Goal: Task Accomplishment & Management: Manage account settings

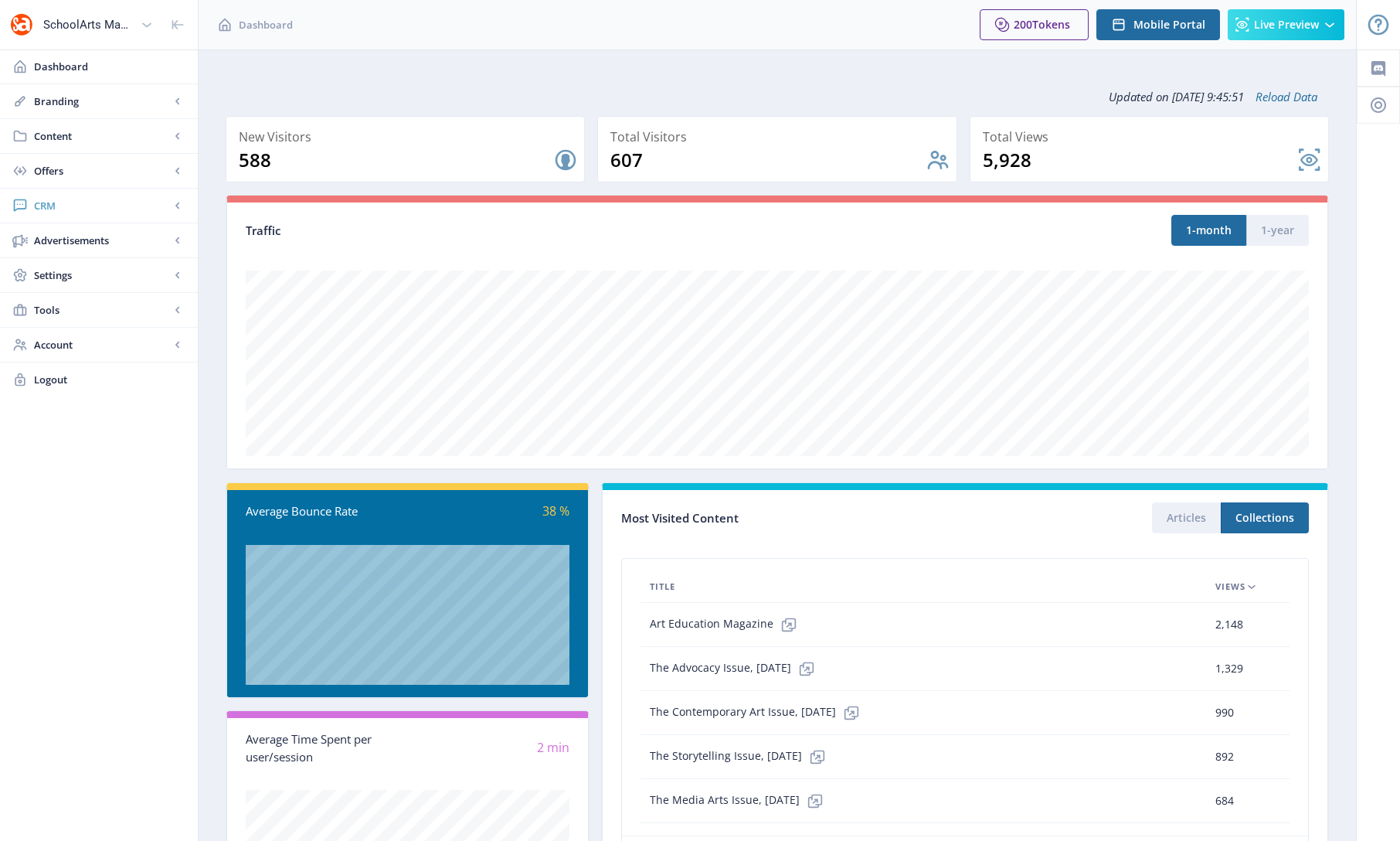
click at [51, 208] on span "CRM" at bounding box center [102, 206] width 136 height 15
click at [65, 239] on span "Readers" at bounding box center [116, 240] width 133 height 15
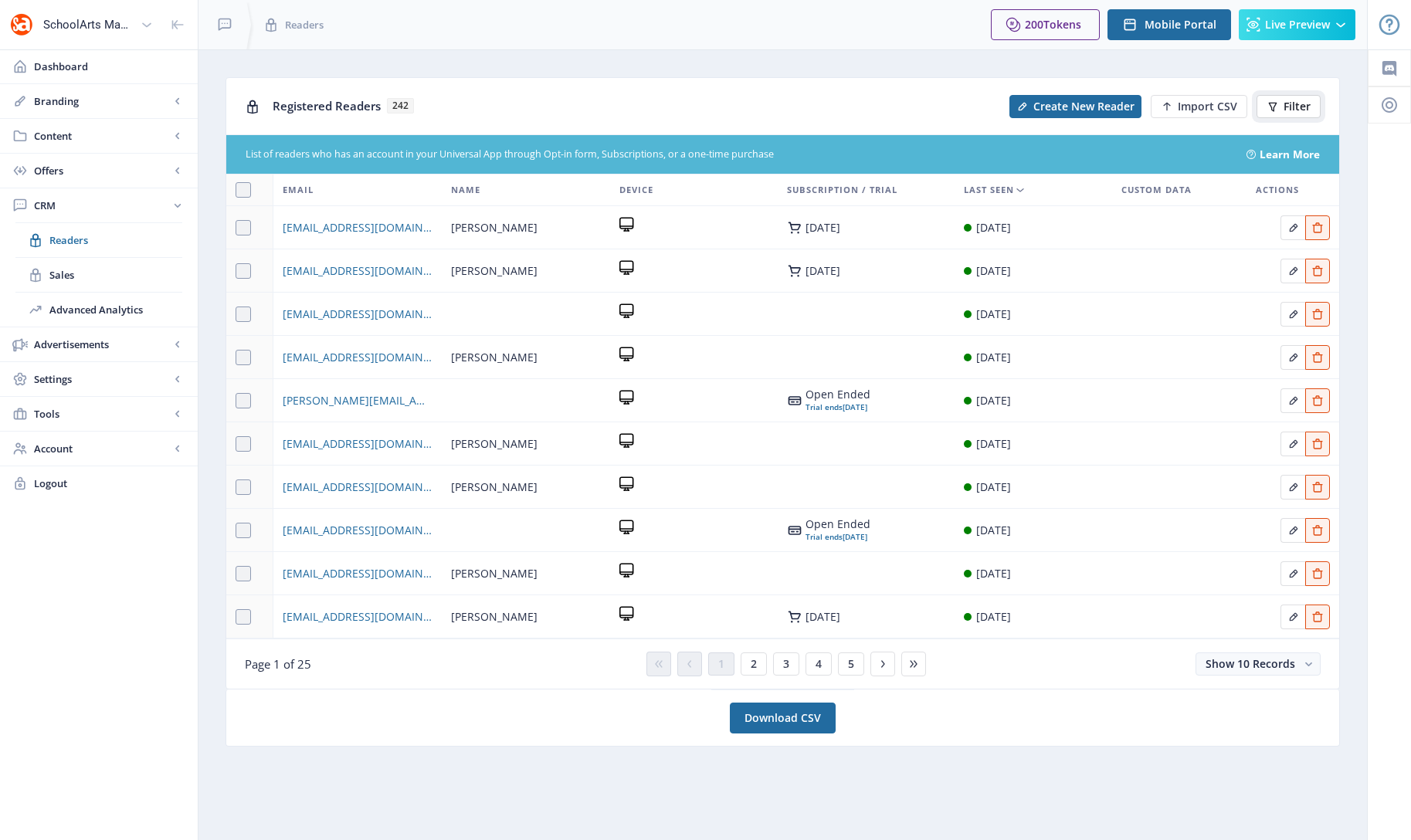
click at [1284, 114] on button "Filter" at bounding box center [1288, 106] width 64 height 23
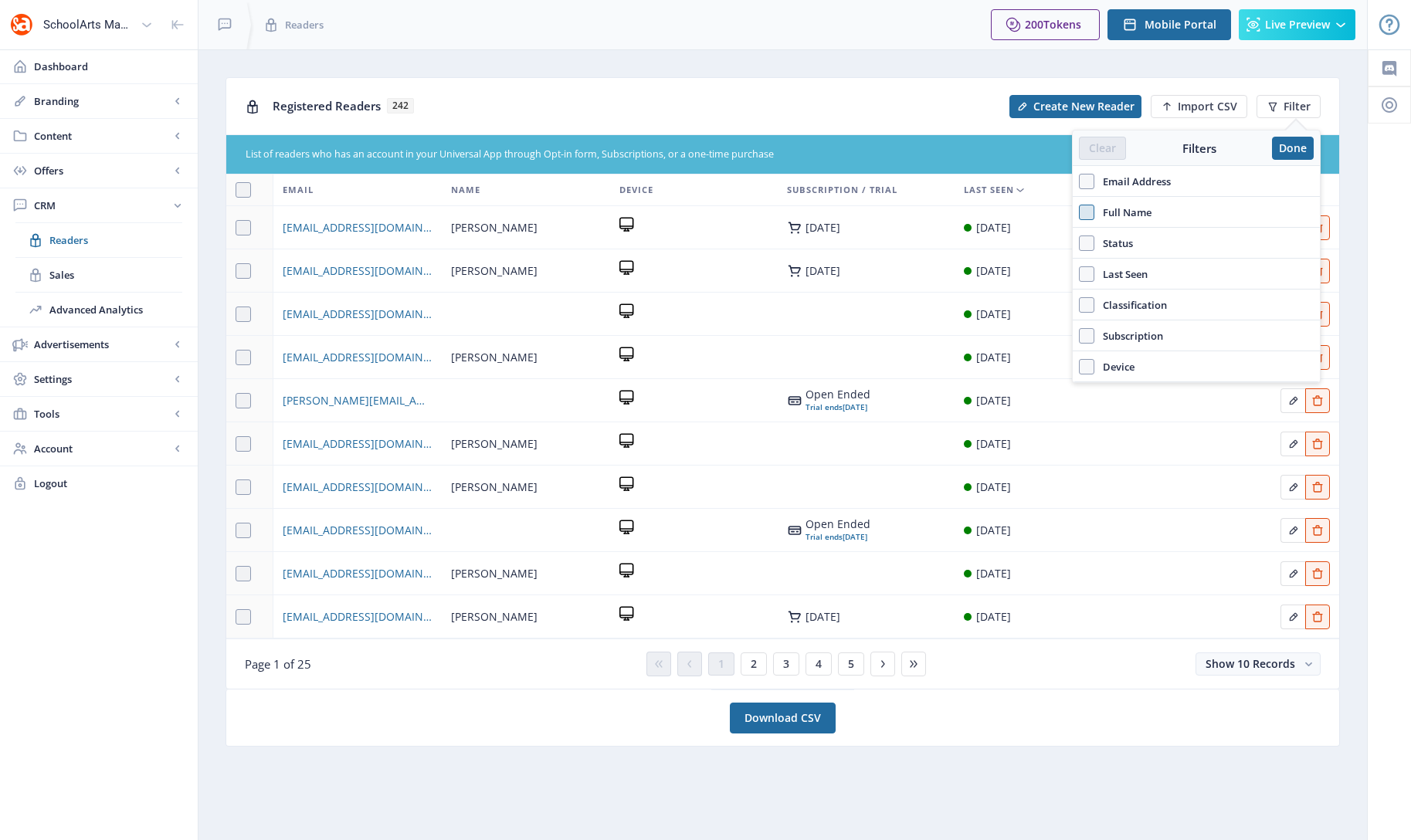
click at [1091, 213] on span at bounding box center [1087, 212] width 15 height 15
click at [1080, 212] on input "Full Name" at bounding box center [1079, 211] width 1 height 1
checkbox input "true"
click at [1121, 245] on input "text" at bounding box center [1197, 246] width 235 height 25
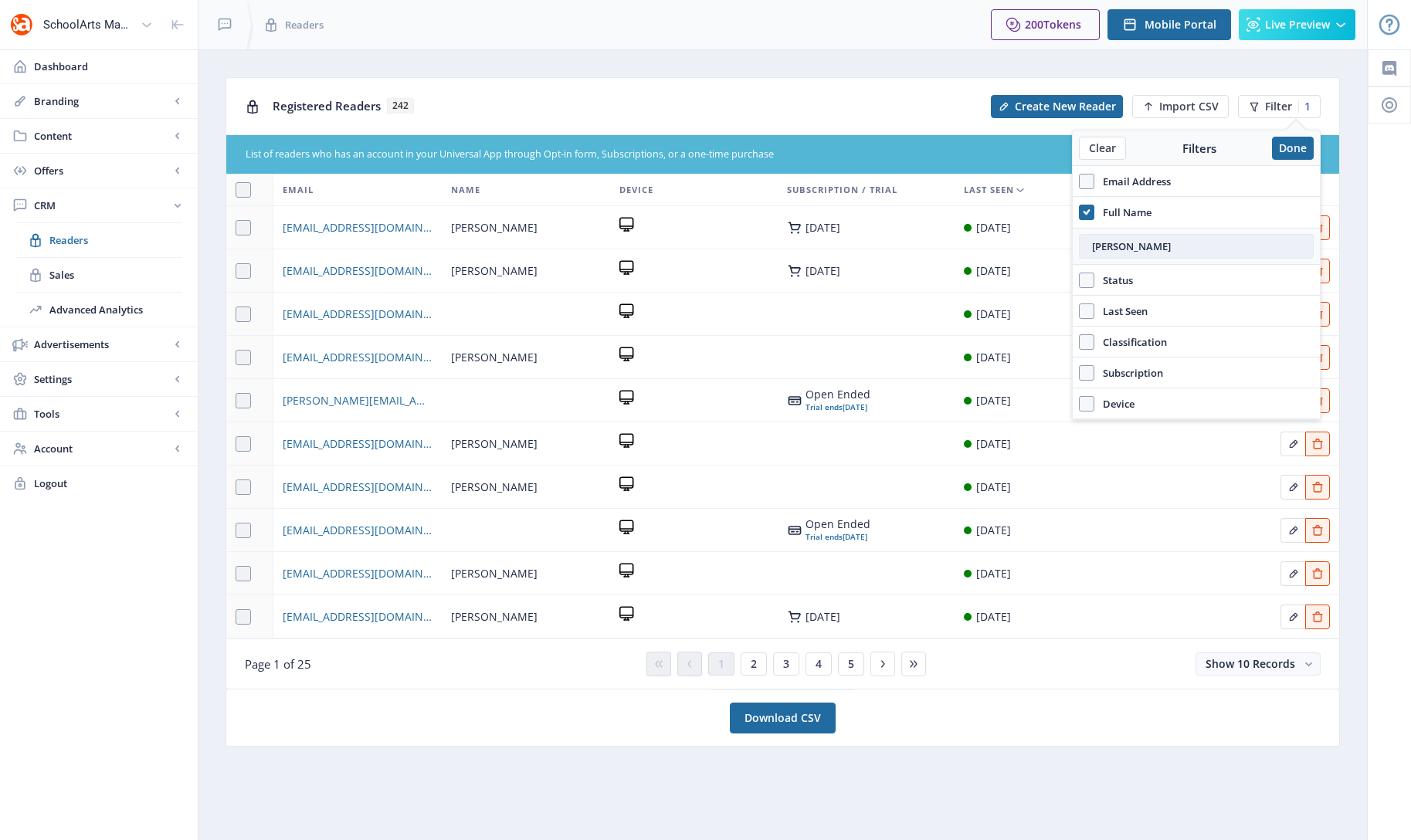
type input "[PERSON_NAME]"
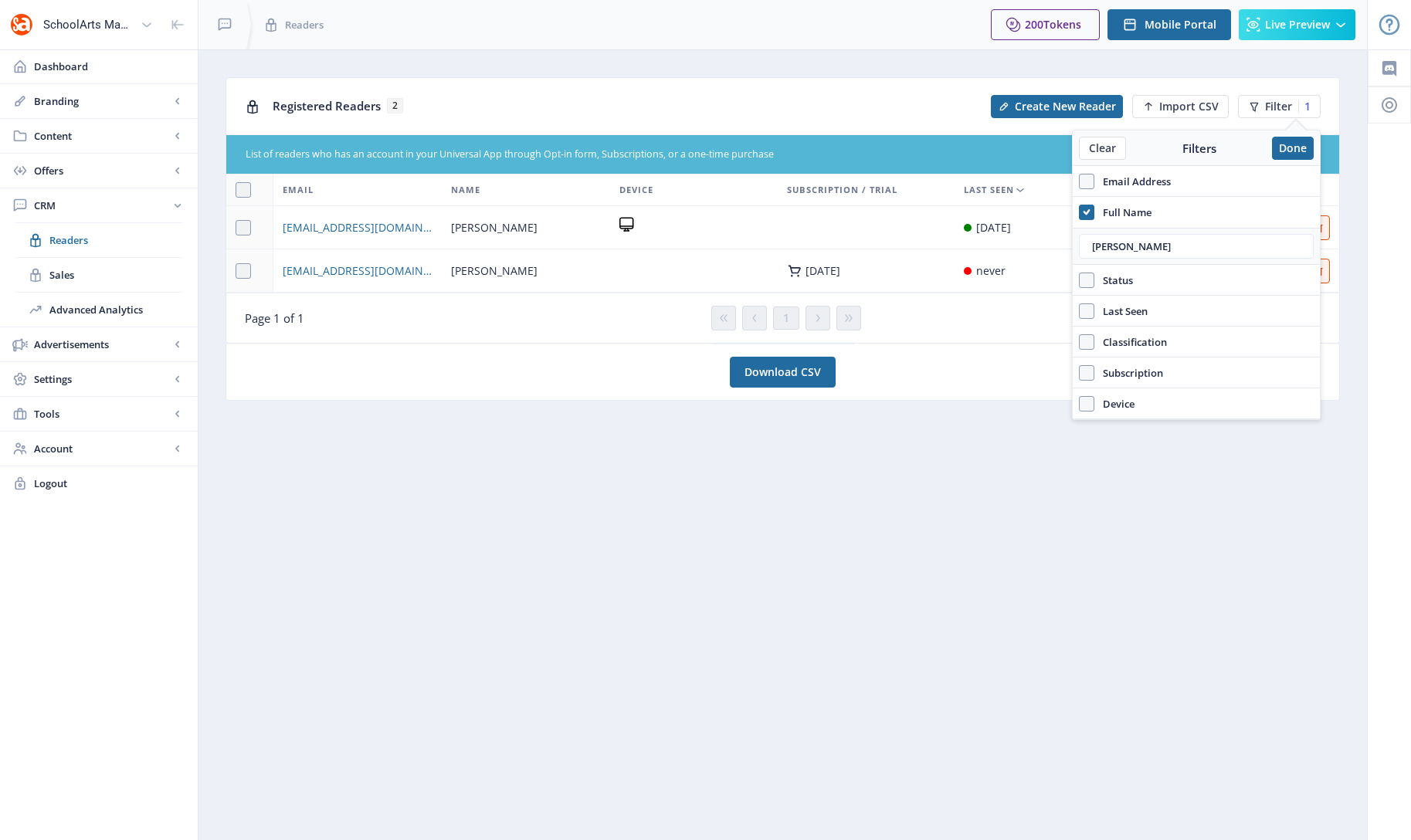
click at [900, 247] on td at bounding box center [866, 228] width 176 height 43
click at [1259, 107] on icon at bounding box center [1254, 106] width 12 height 12
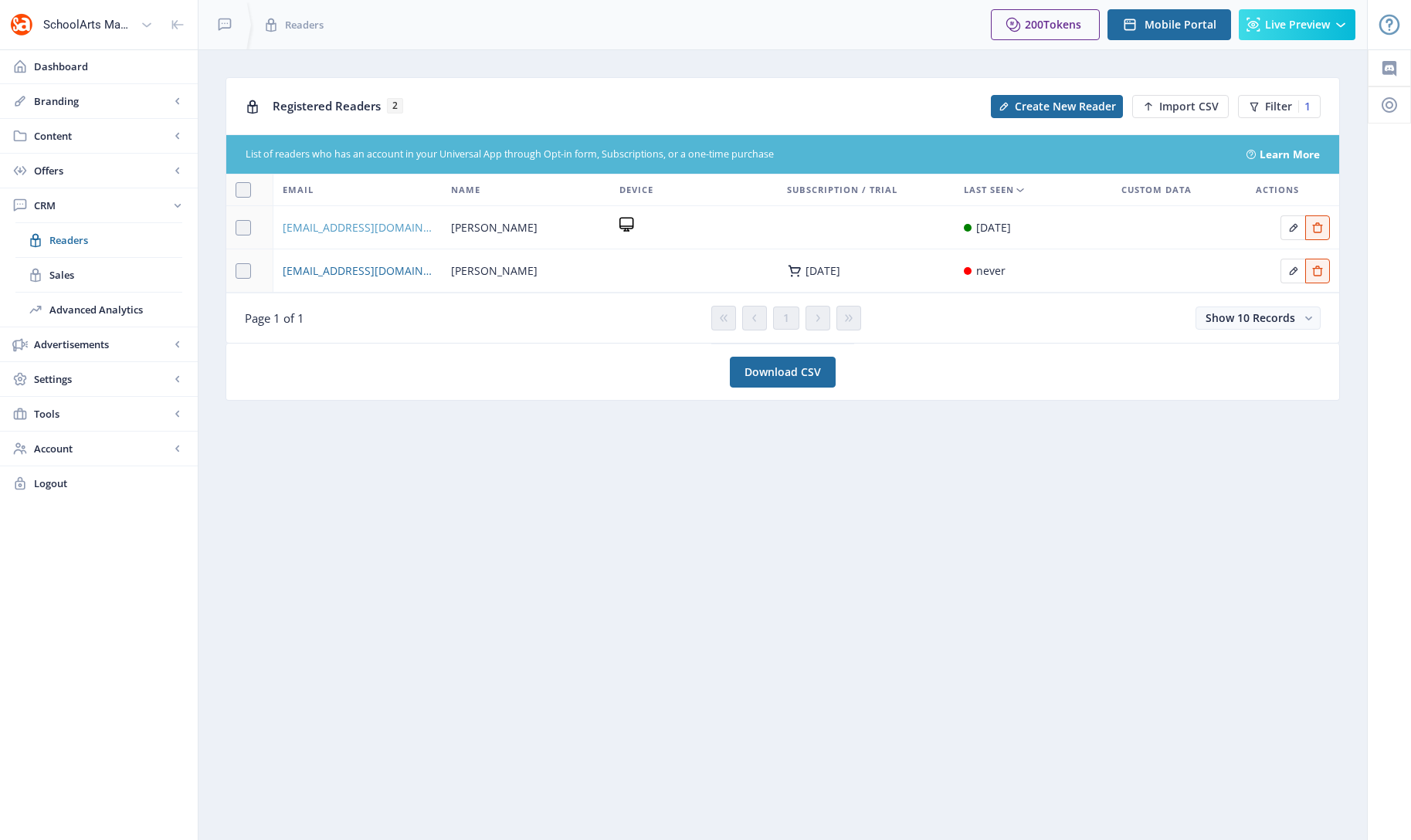
click at [326, 229] on span "[EMAIL_ADDRESS][DOMAIN_NAME]" at bounding box center [357, 228] width 150 height 19
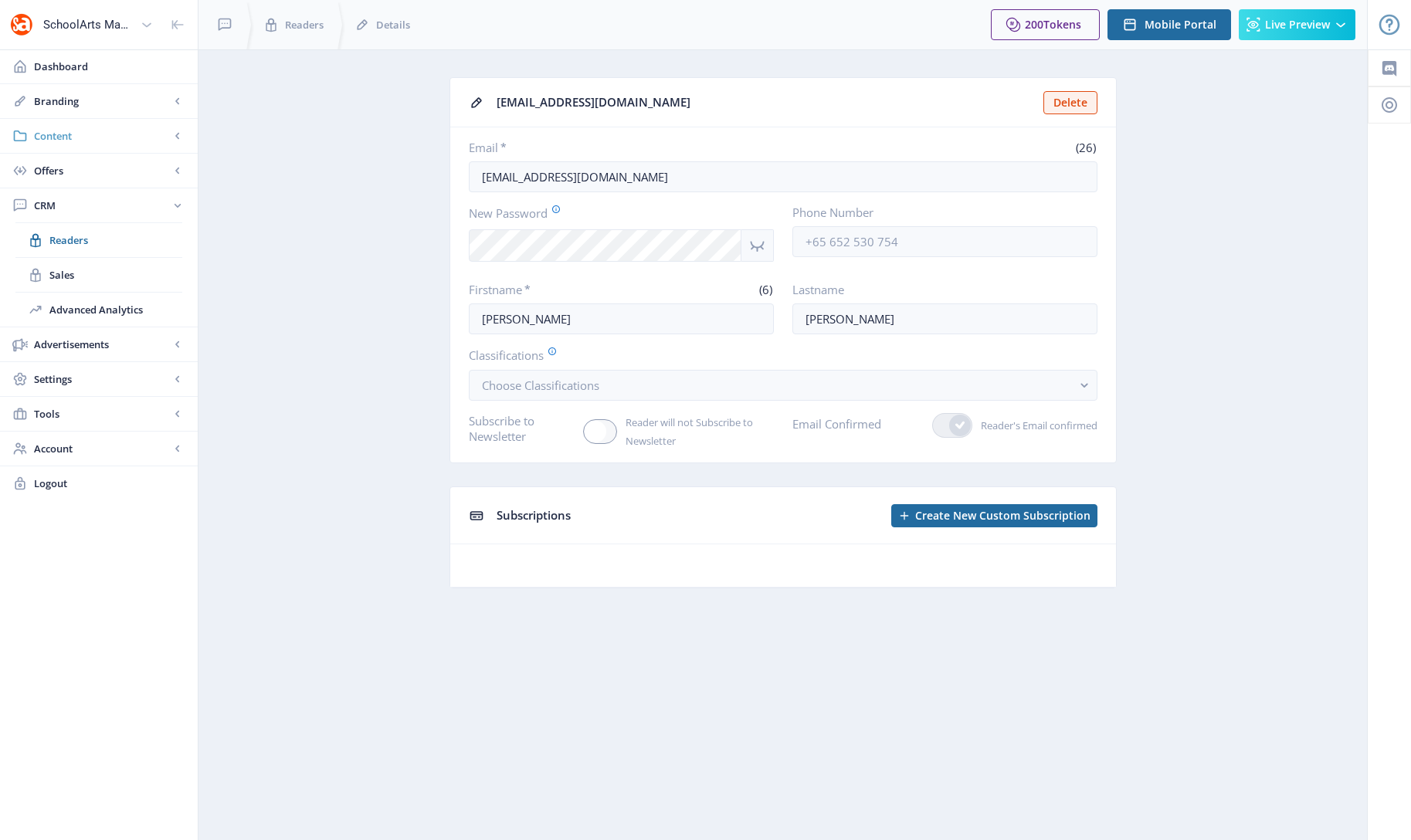
click at [55, 134] on span "Content" at bounding box center [102, 136] width 136 height 15
click at [73, 203] on span "Collections" at bounding box center [116, 206] width 133 height 15
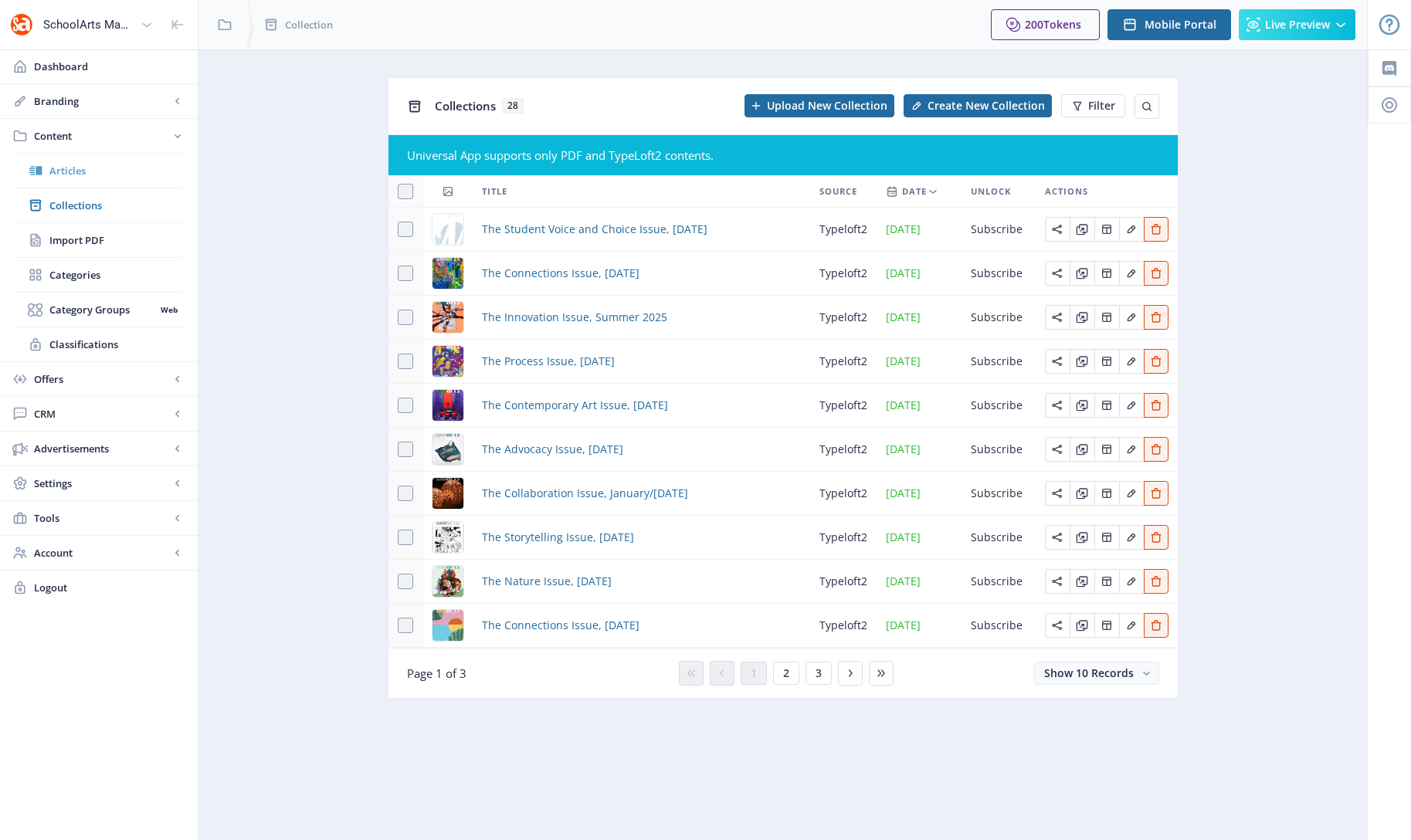
click at [70, 175] on span "Articles" at bounding box center [116, 170] width 133 height 15
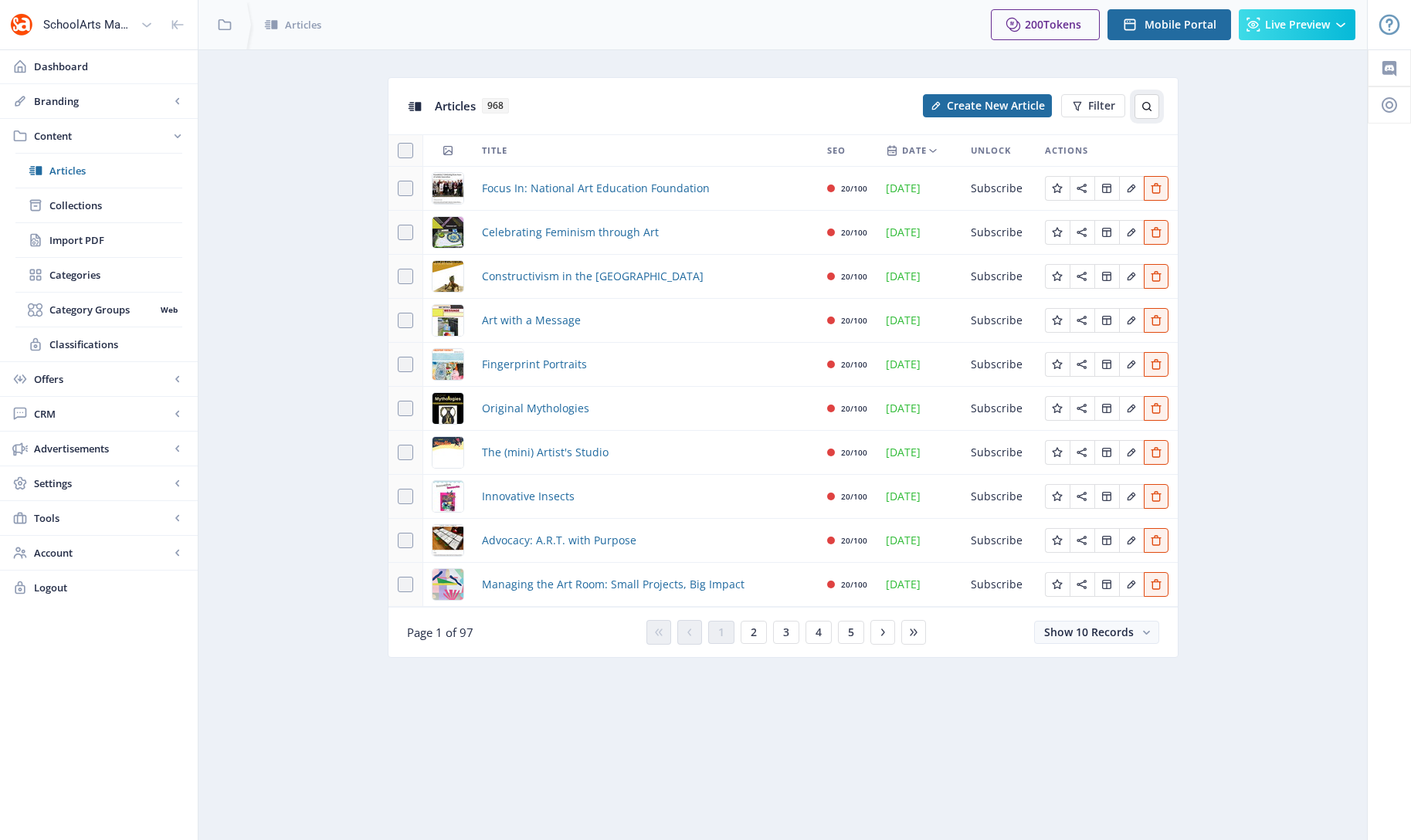
click at [1145, 105] on icon at bounding box center [1147, 106] width 12 height 12
type input "SHOP"
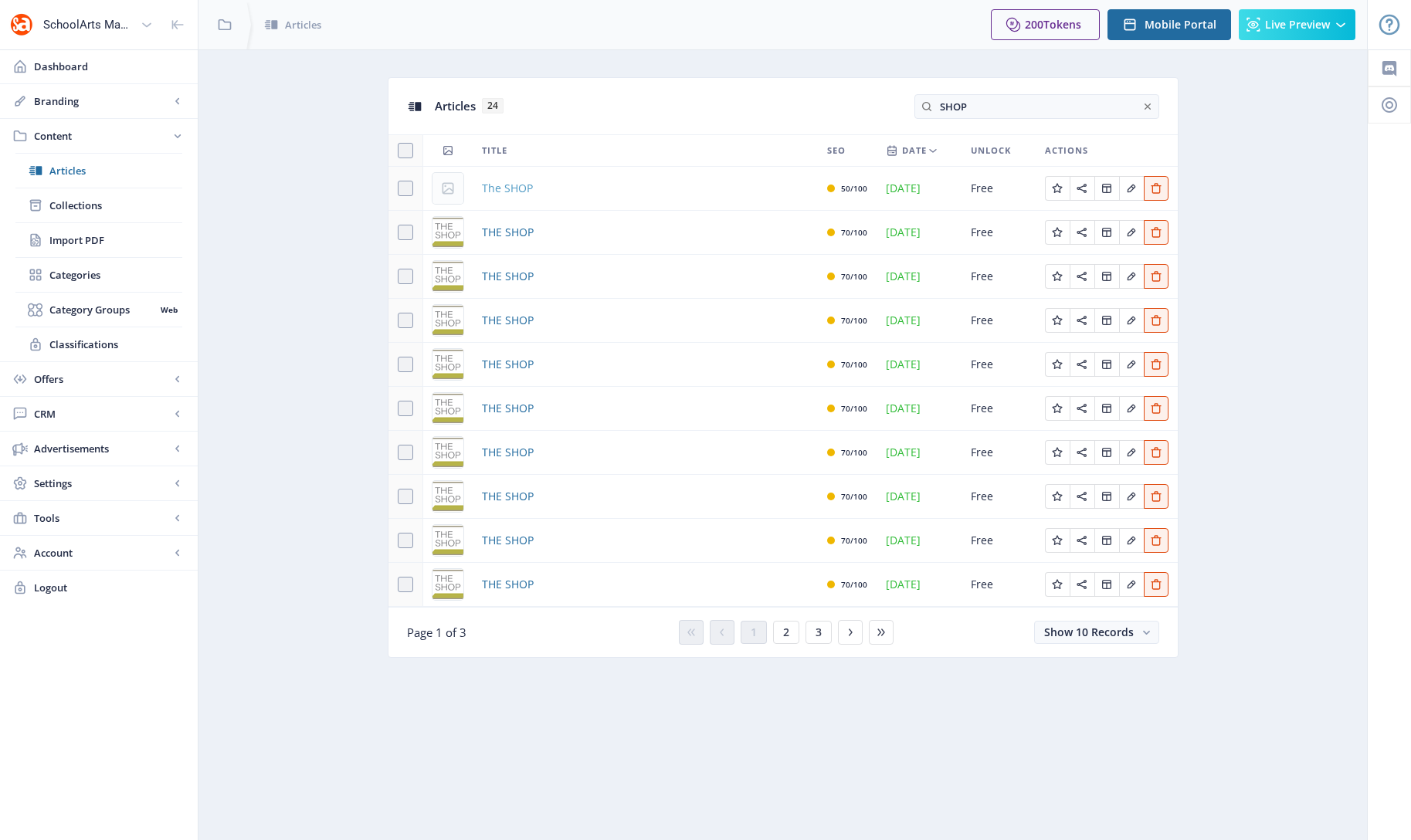
click at [499, 187] on span "The SHOP" at bounding box center [508, 188] width 51 height 19
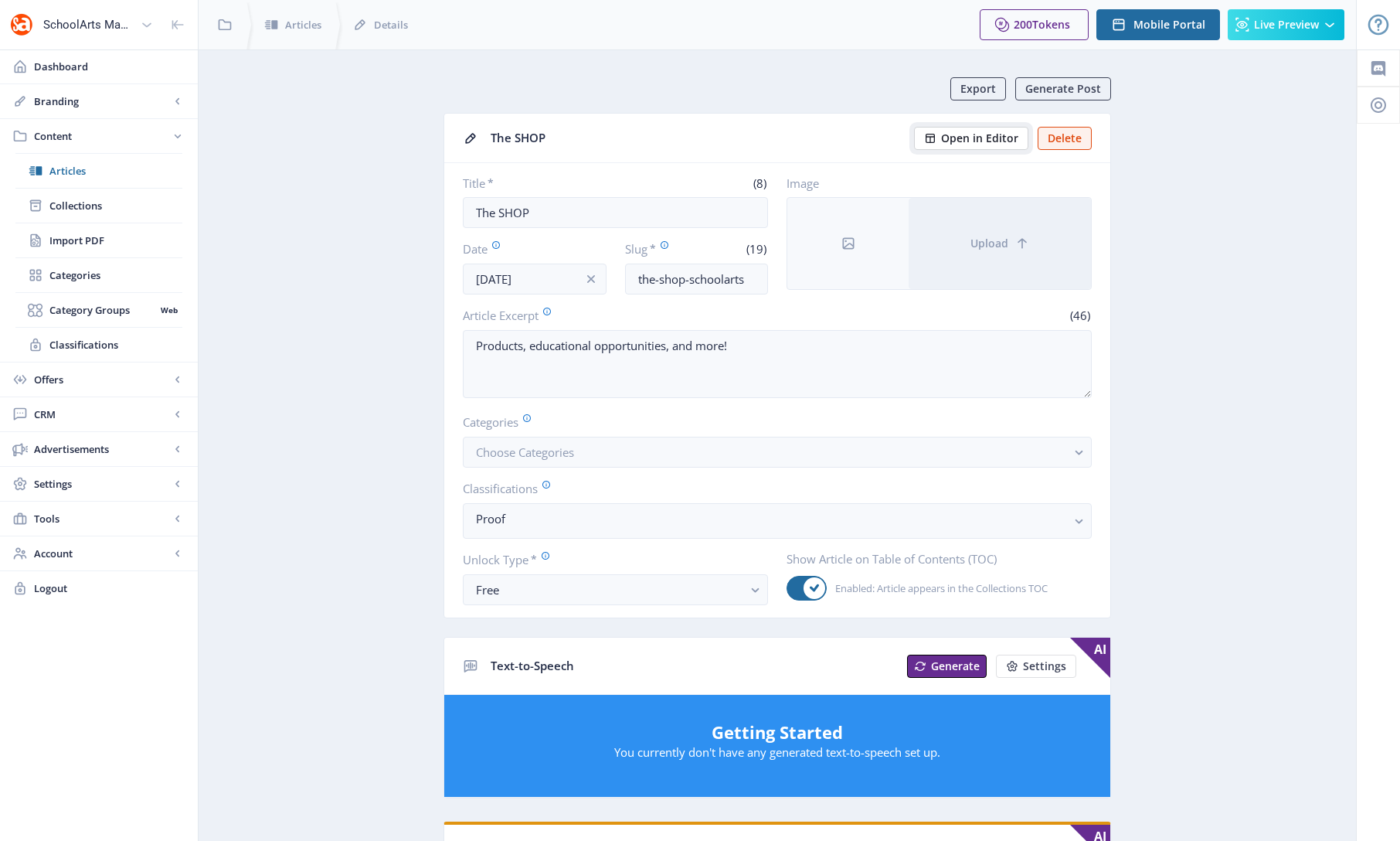
click at [978, 140] on span "Open in Editor" at bounding box center [979, 138] width 77 height 12
click at [73, 171] on span "Articles" at bounding box center [116, 171] width 133 height 15
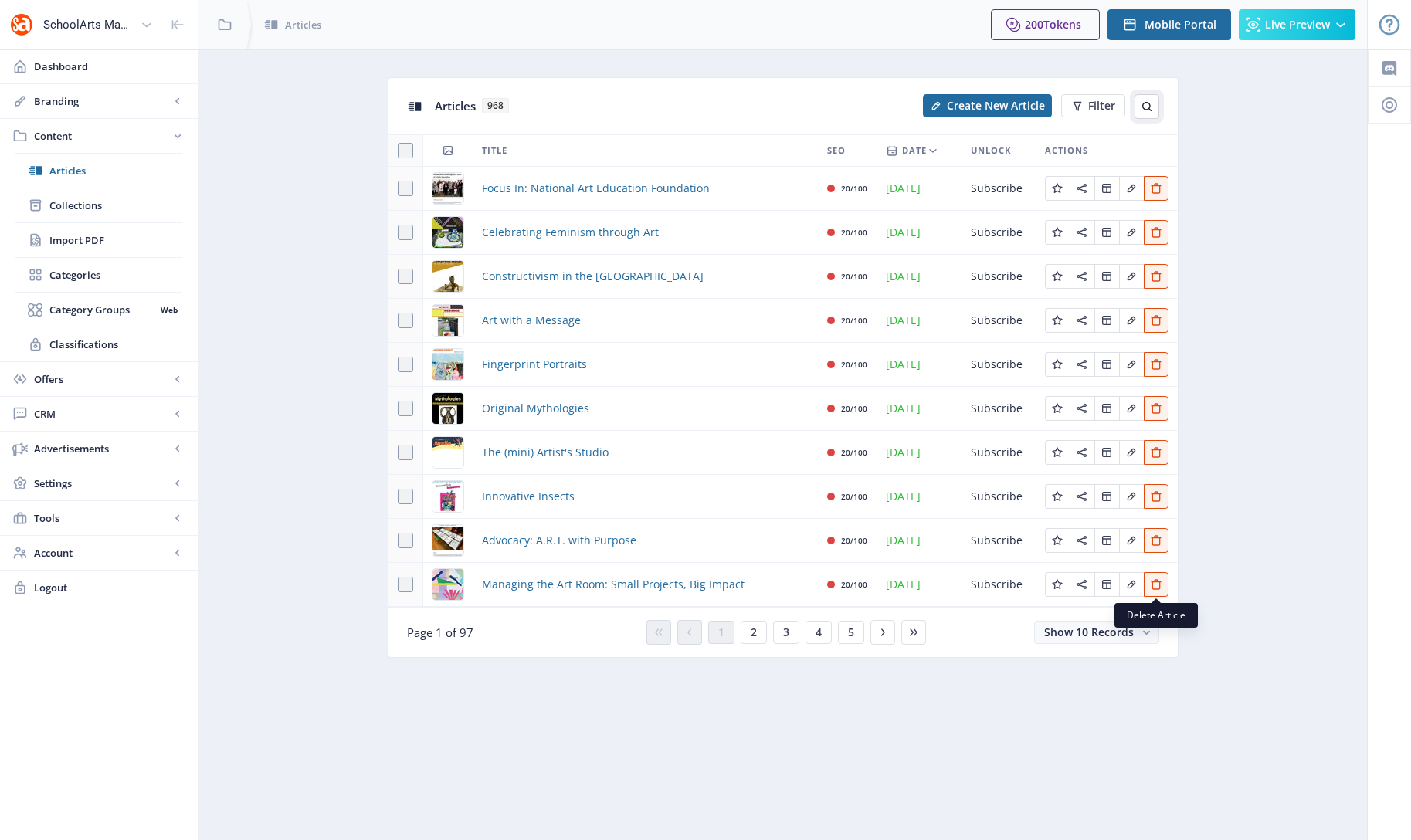
click at [1146, 104] on icon at bounding box center [1147, 106] width 12 height 12
type input "SHOP"
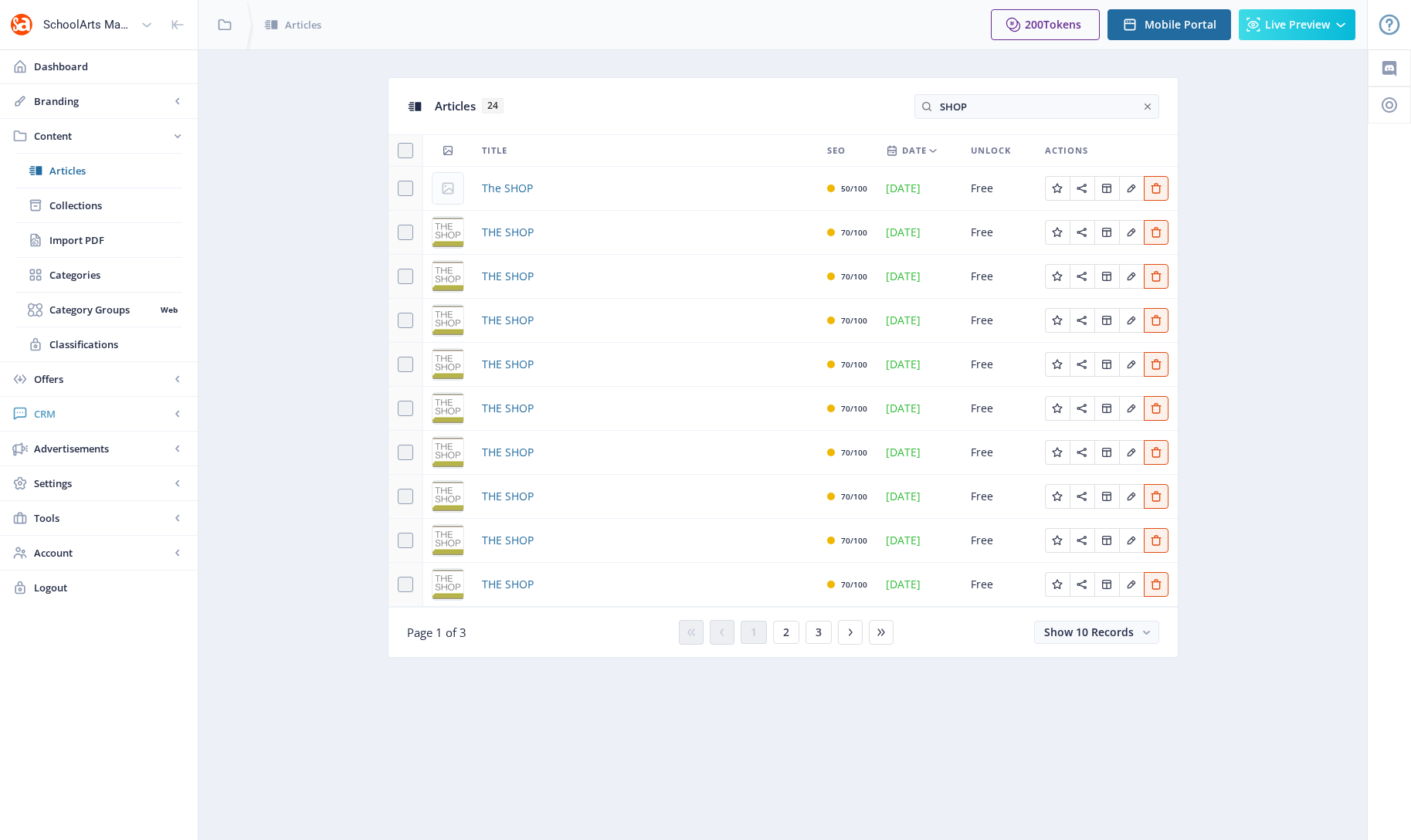
click at [57, 414] on span "CRM" at bounding box center [102, 414] width 136 height 15
click at [84, 240] on span "Readers" at bounding box center [116, 240] width 133 height 15
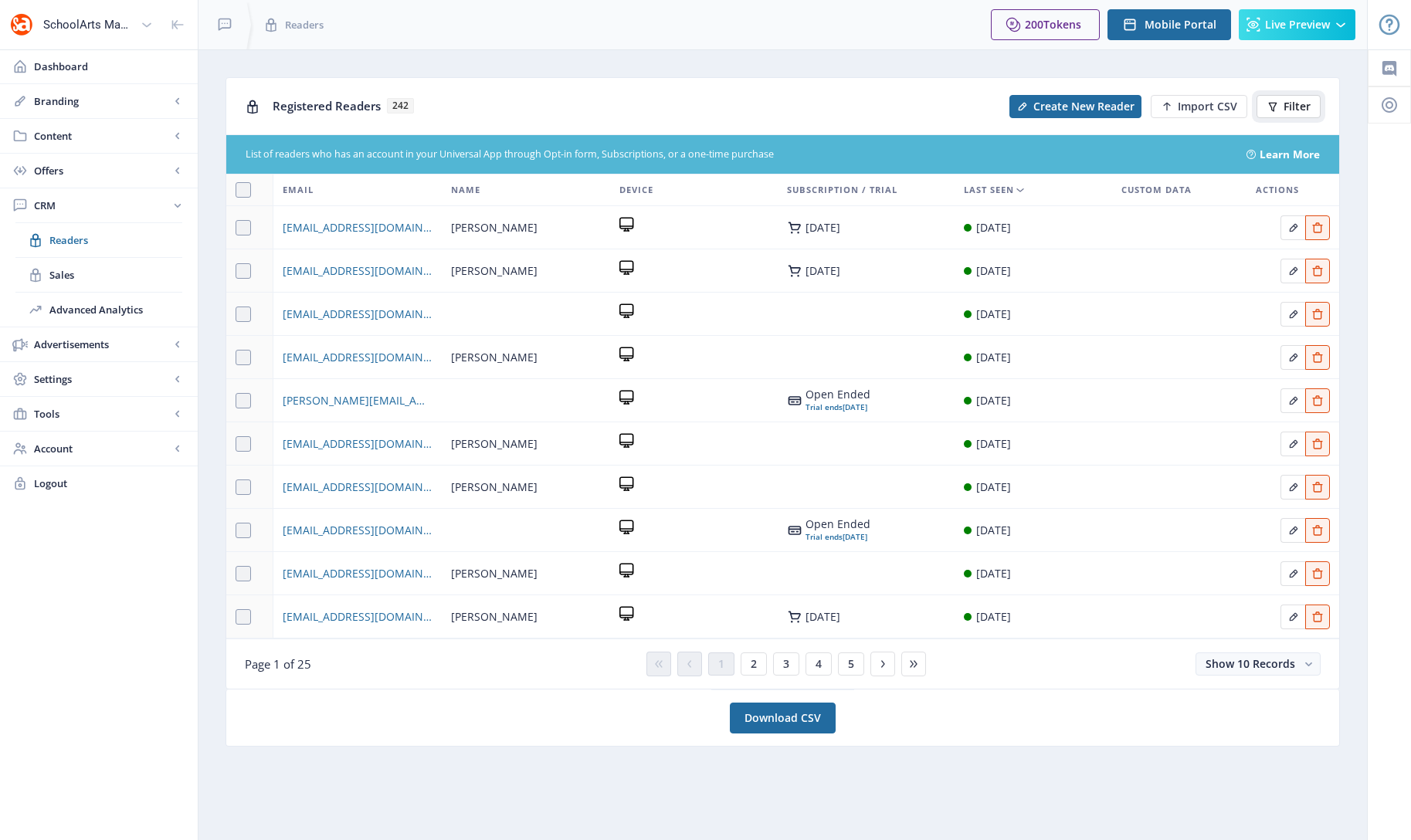
click at [1300, 110] on span "Filter" at bounding box center [1298, 106] width 27 height 12
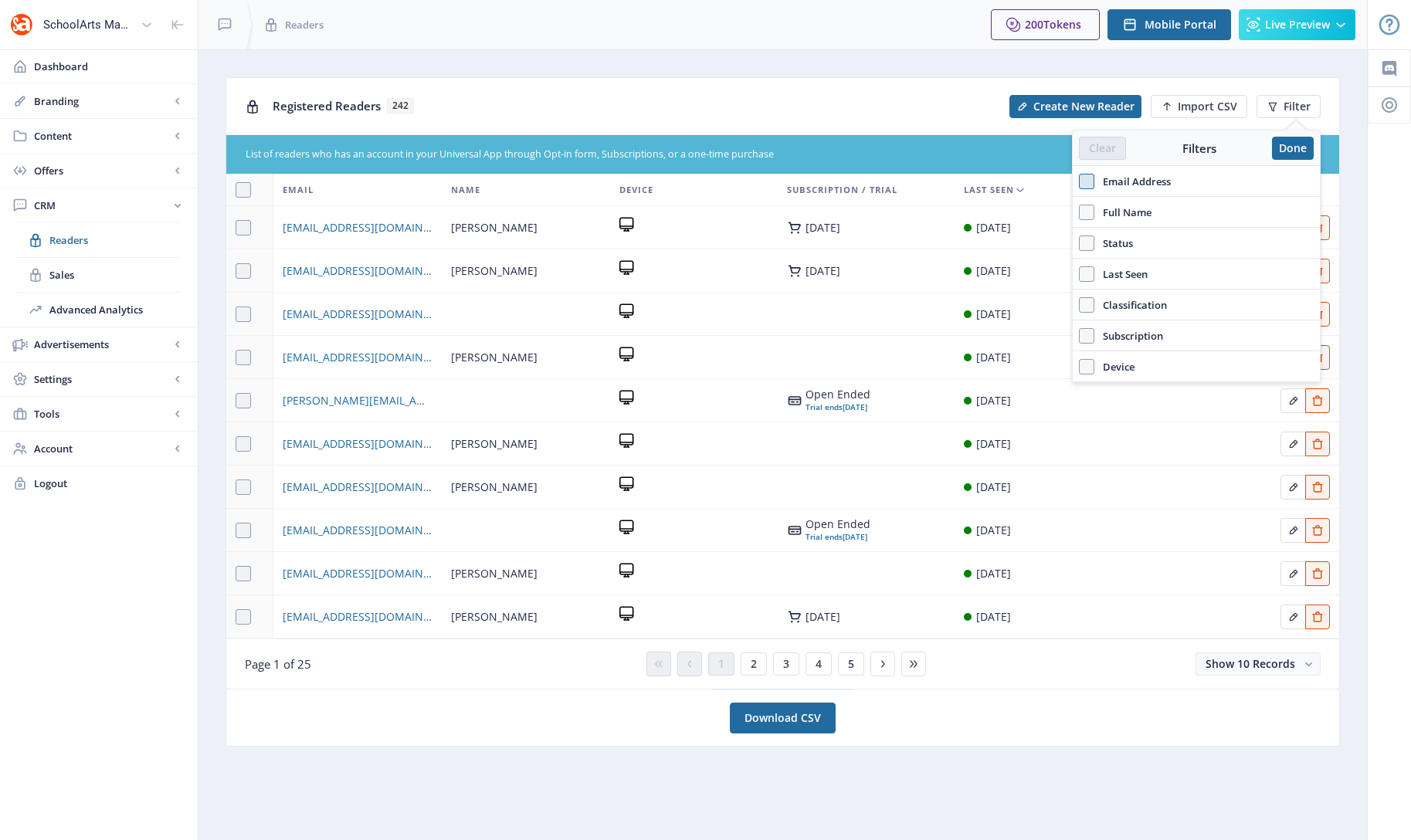
click at [1083, 179] on span at bounding box center [1087, 182] width 15 height 15
click at [1080, 181] on input "Email Address" at bounding box center [1079, 181] width 1 height 1
checkbox input "true"
click at [1170, 218] on input "text" at bounding box center [1197, 215] width 235 height 25
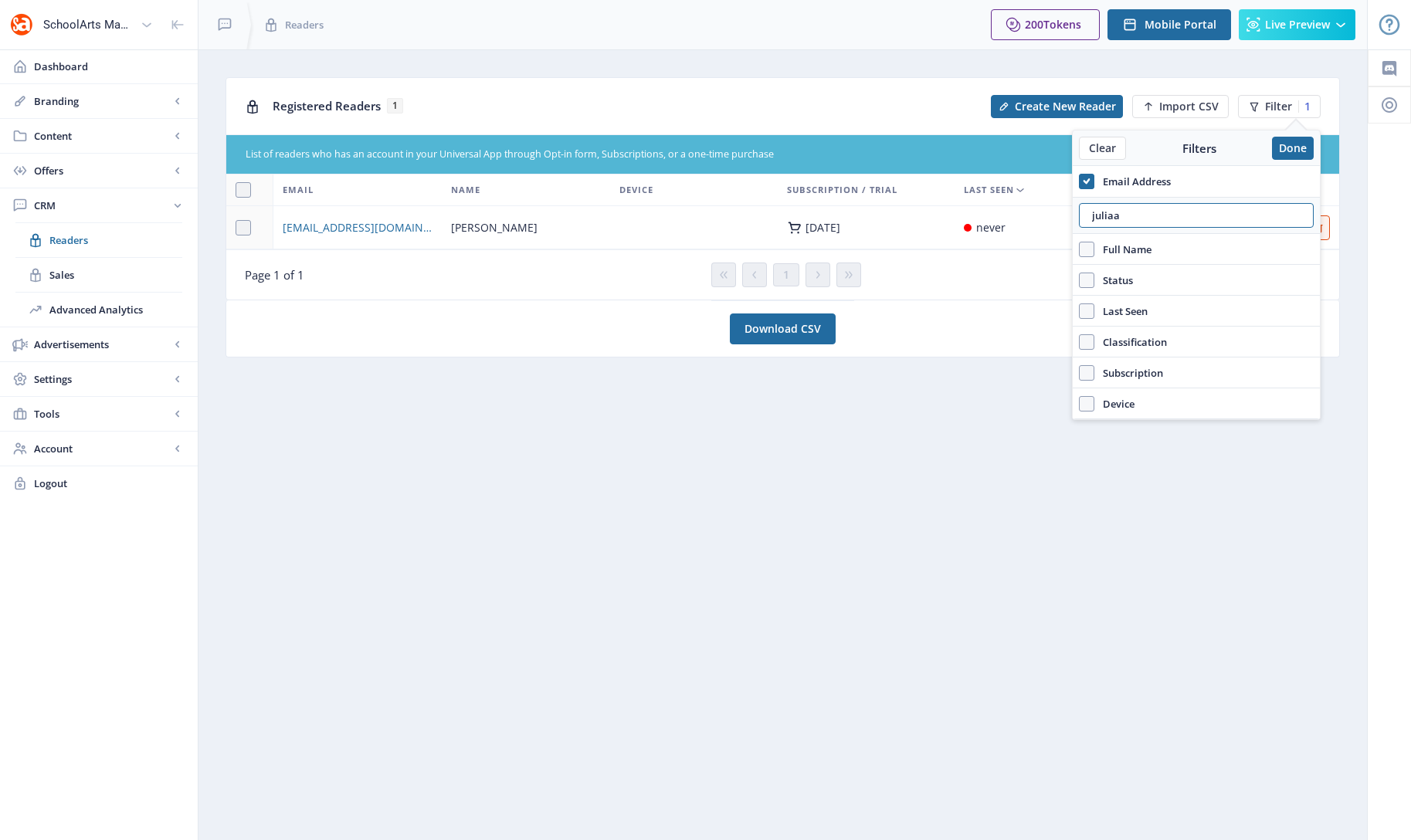
type input "juliaa"
click at [1024, 223] on div "never" at bounding box center [1033, 228] width 139 height 19
click at [1300, 149] on button "Done" at bounding box center [1293, 148] width 42 height 23
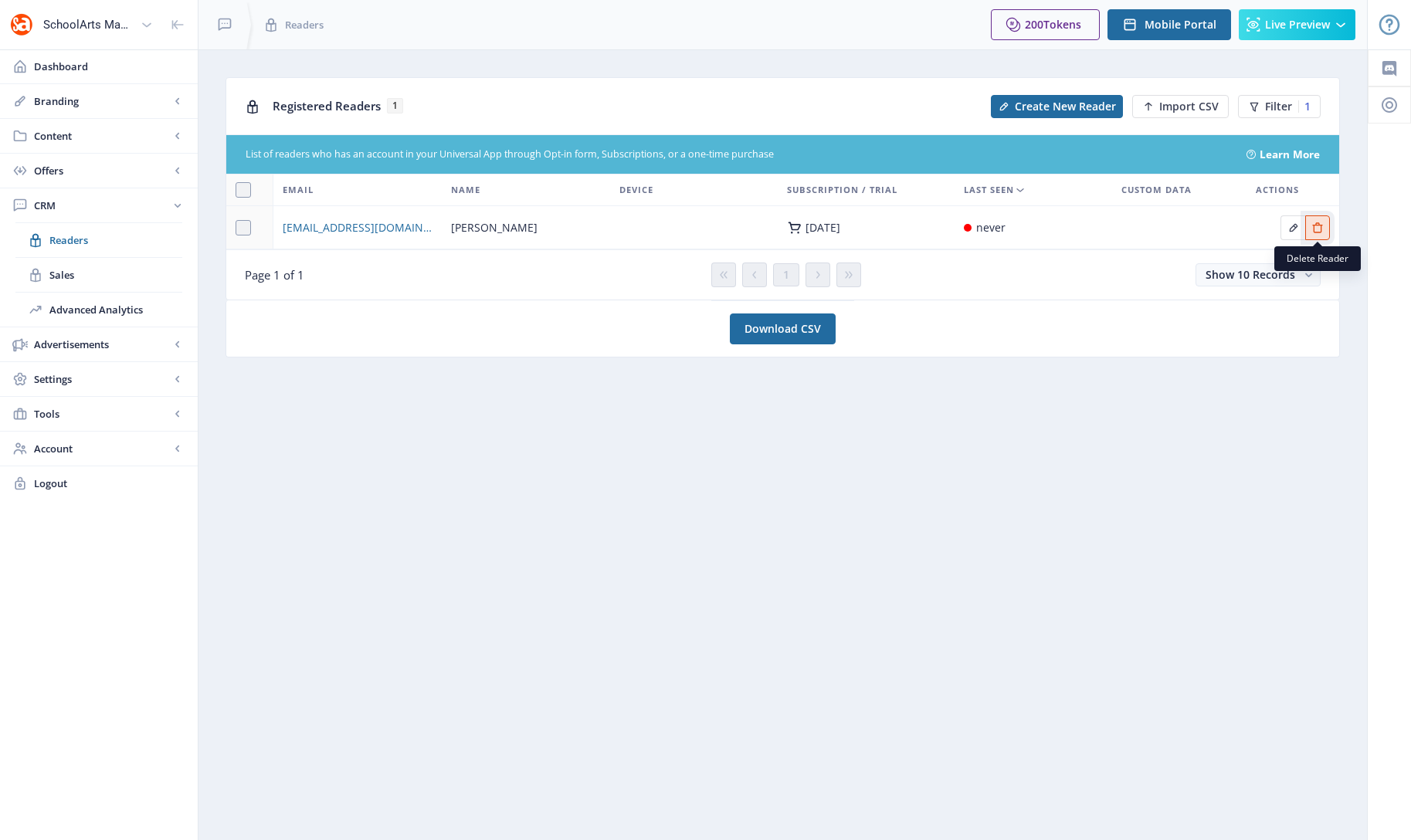
click at [1323, 232] on icon "Edit page" at bounding box center [1318, 228] width 12 height 12
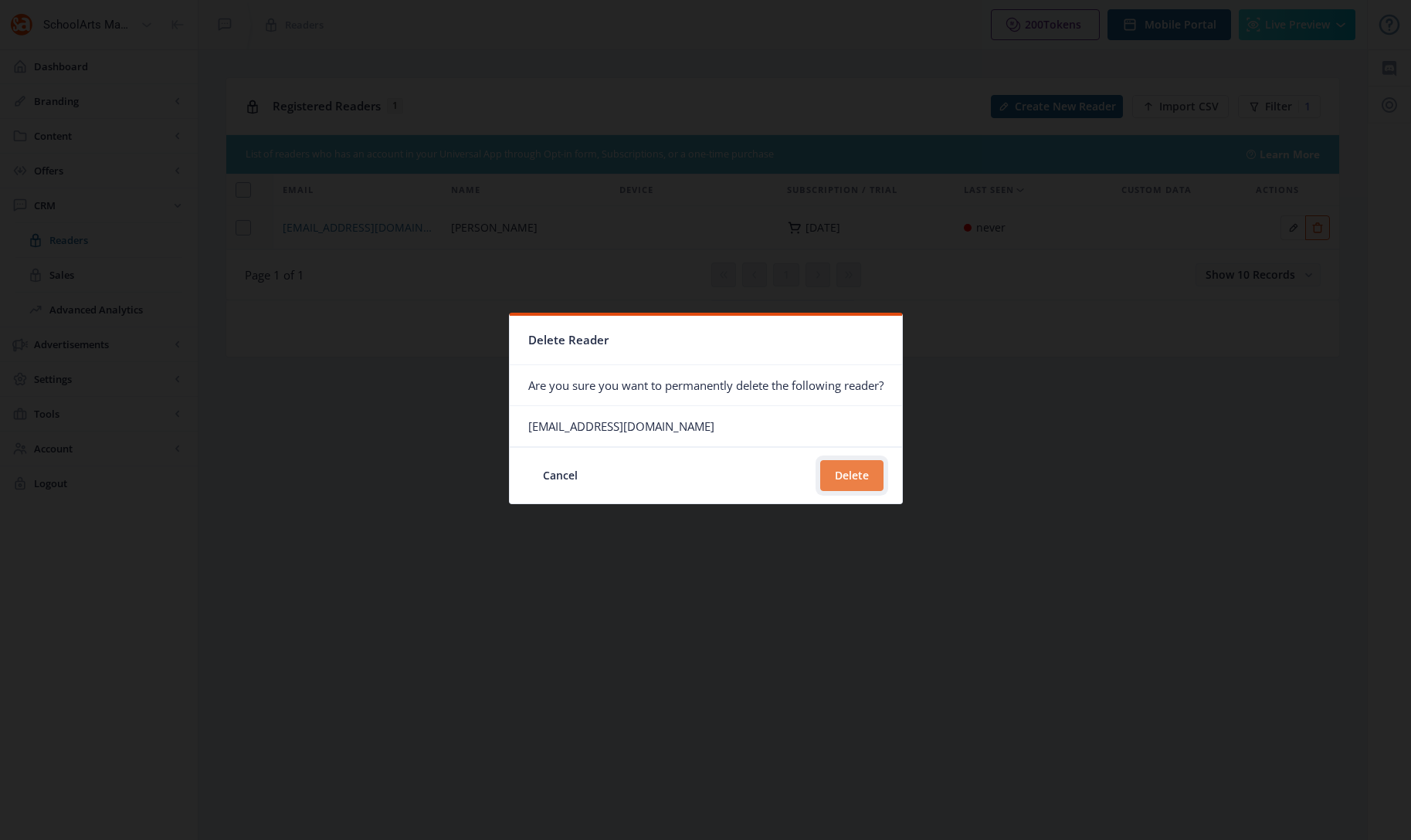
click at [861, 482] on button "Delete" at bounding box center [852, 475] width 63 height 31
